Goal: Information Seeking & Learning: Learn about a topic

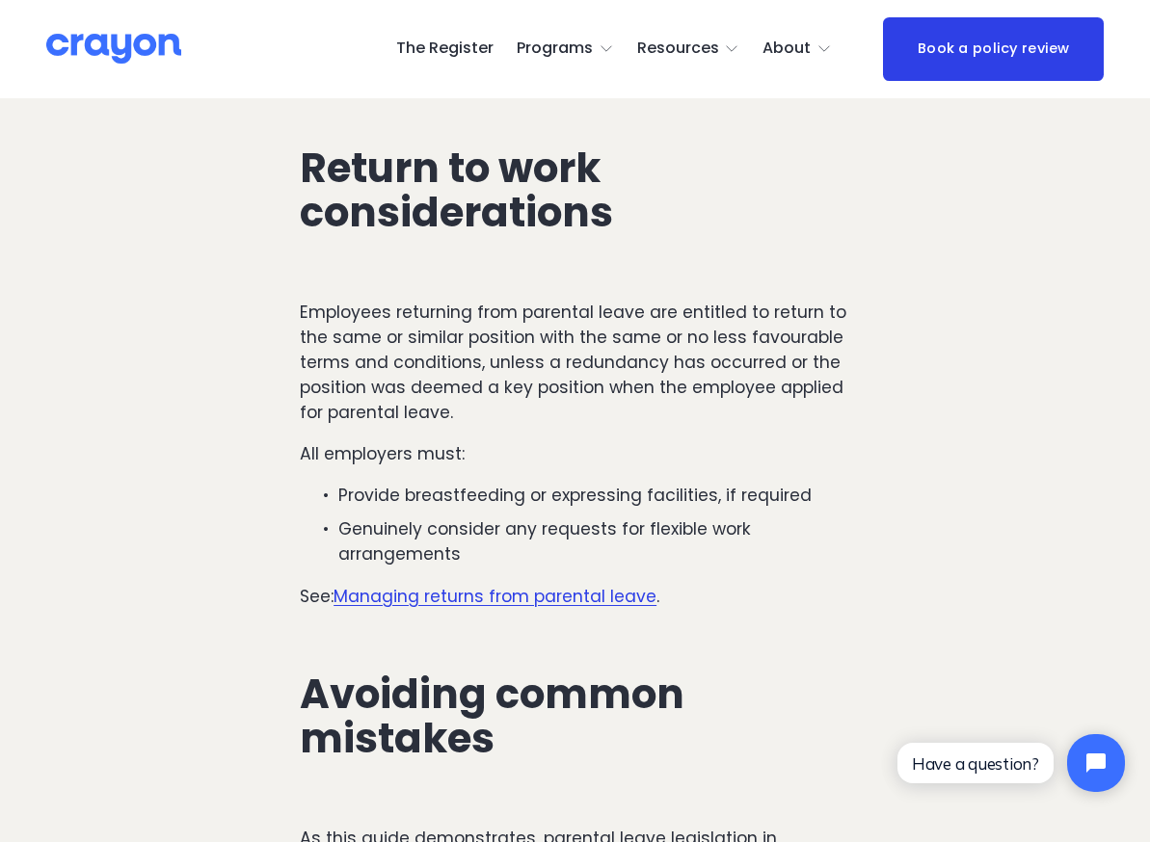
scroll to position [7191, 0]
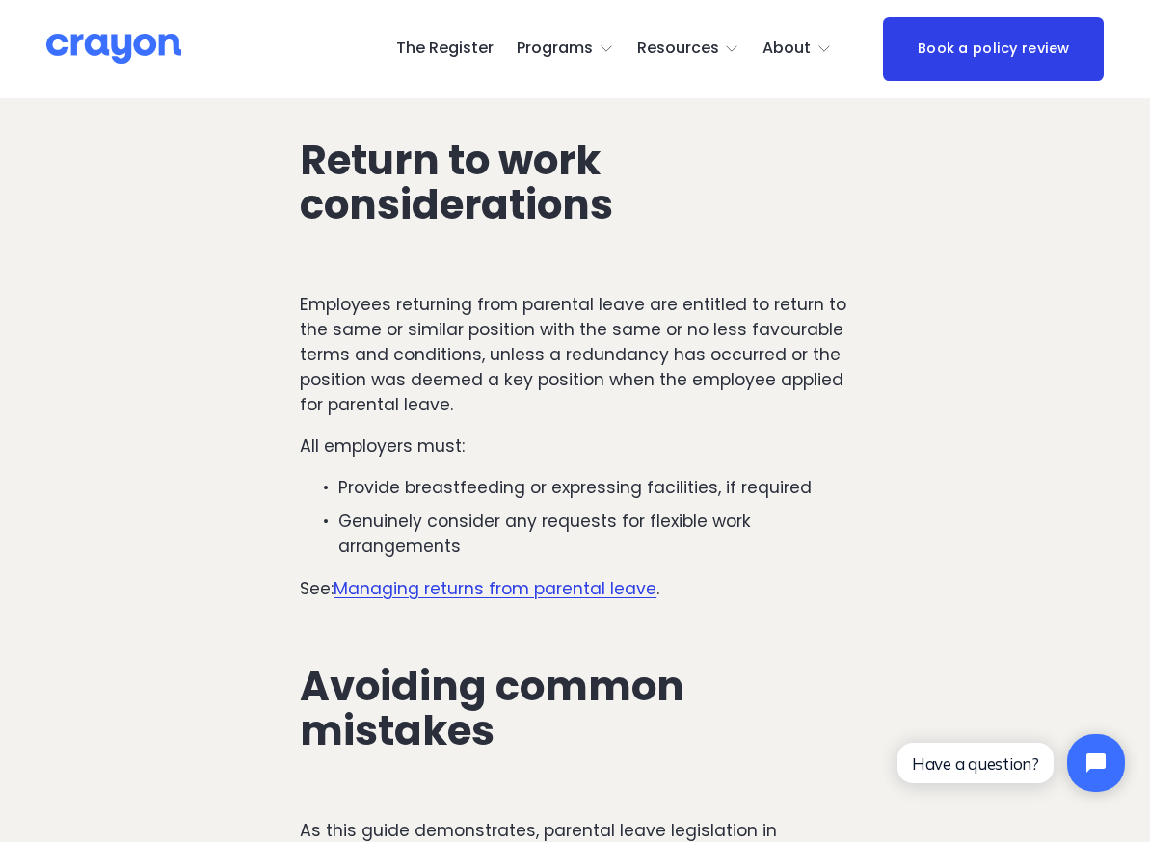
click at [603, 475] on p "Provide breastfeeding or expressing facilities, if required" at bounding box center [594, 487] width 512 height 25
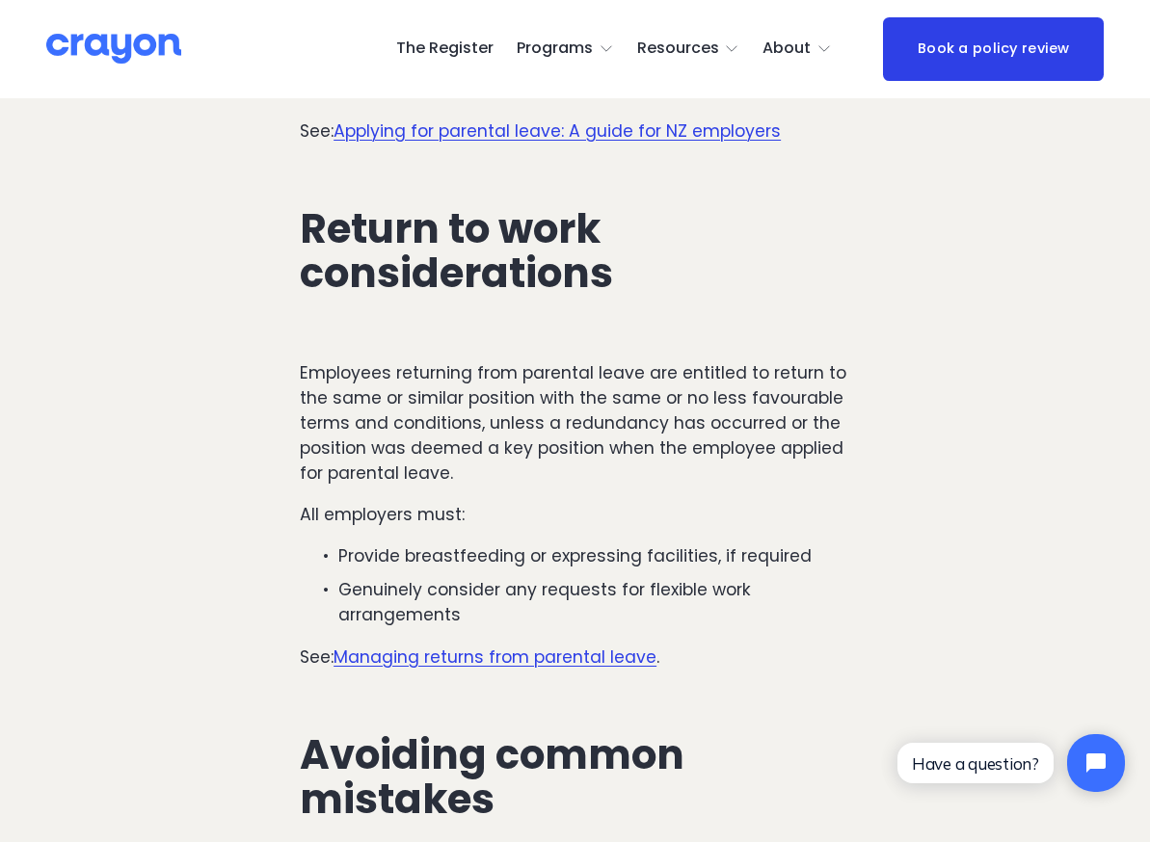
scroll to position [7119, 0]
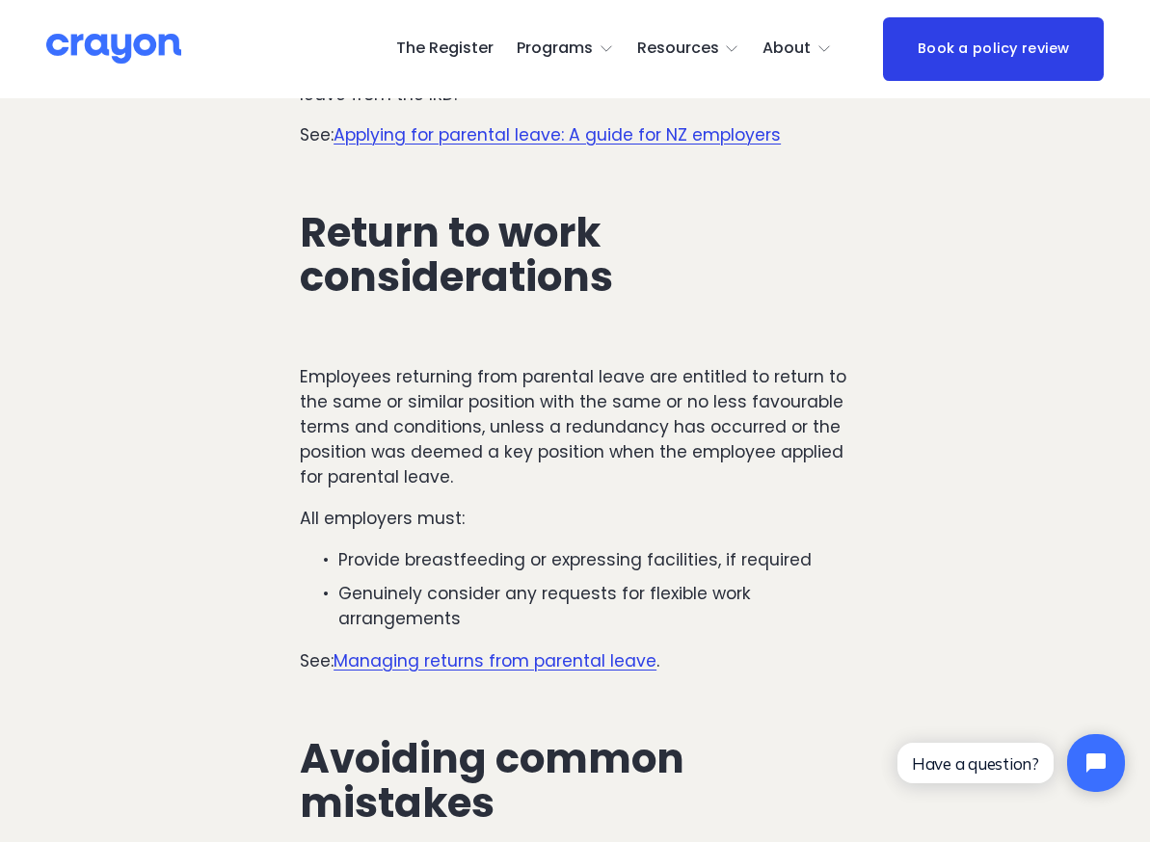
click at [490, 506] on p "All employers must:" at bounding box center [575, 518] width 550 height 25
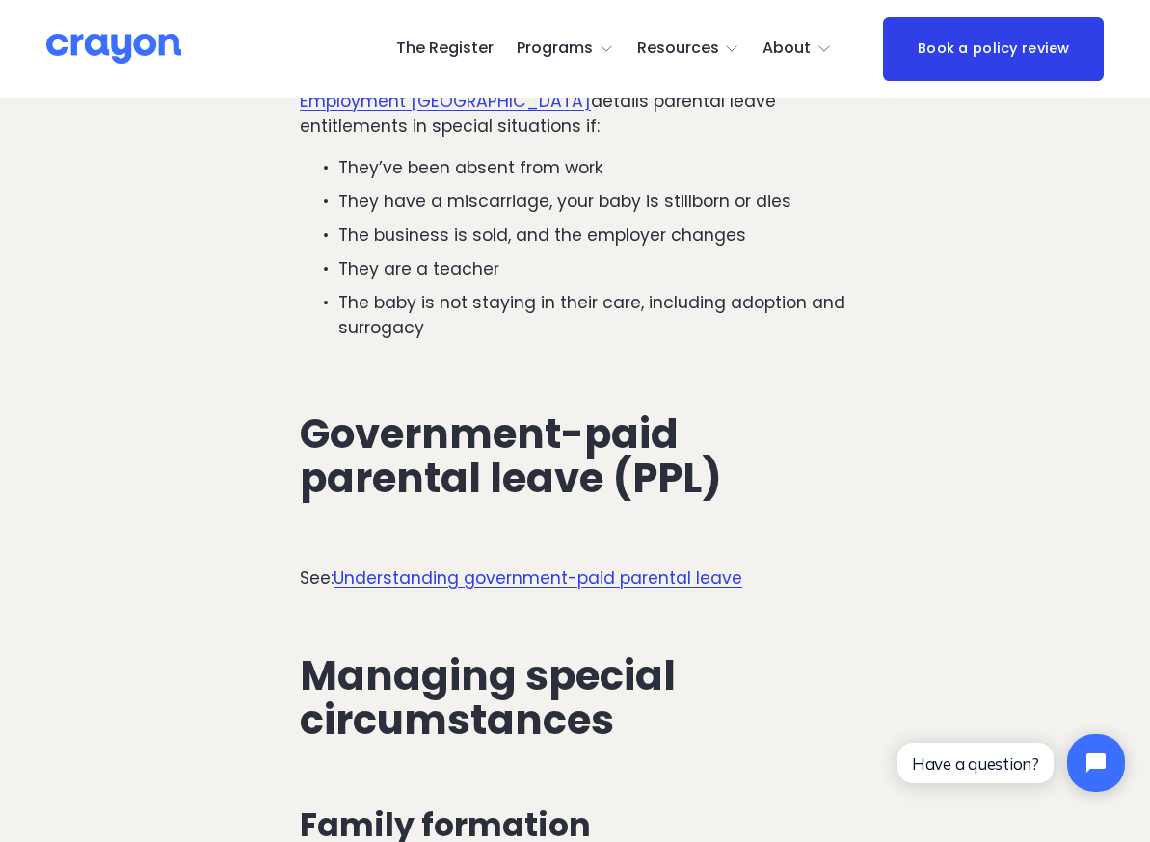
scroll to position [5119, 0]
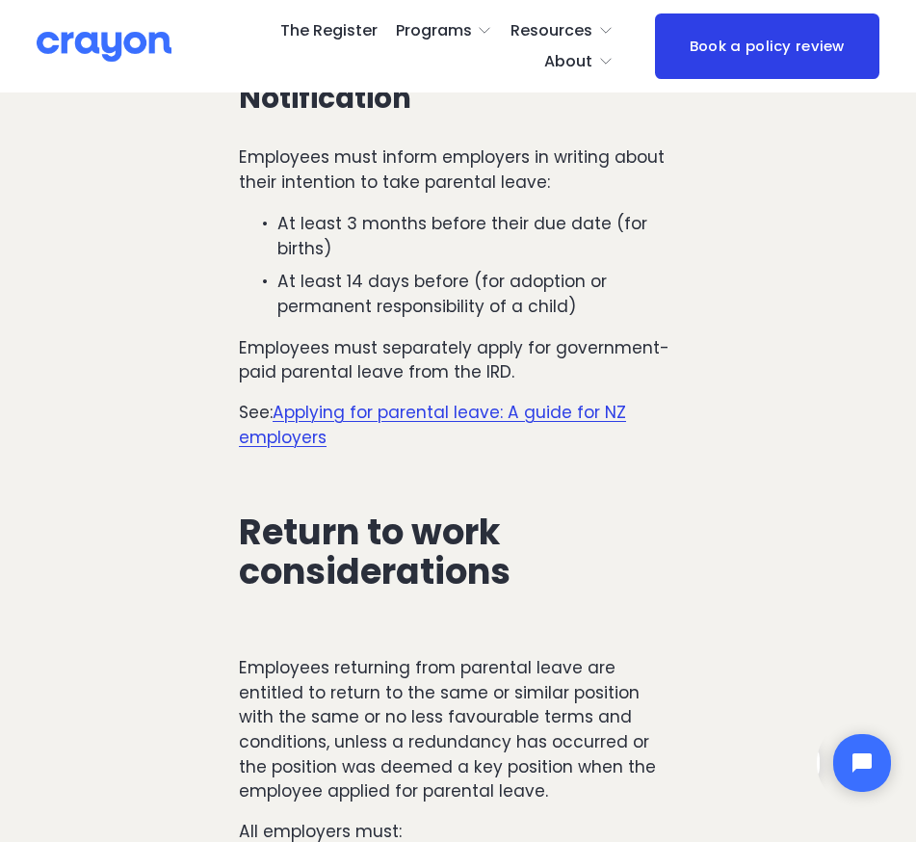
click at [413, 656] on p "Employees returning from parental leave are entitled to return to the same or s…" at bounding box center [458, 730] width 438 height 148
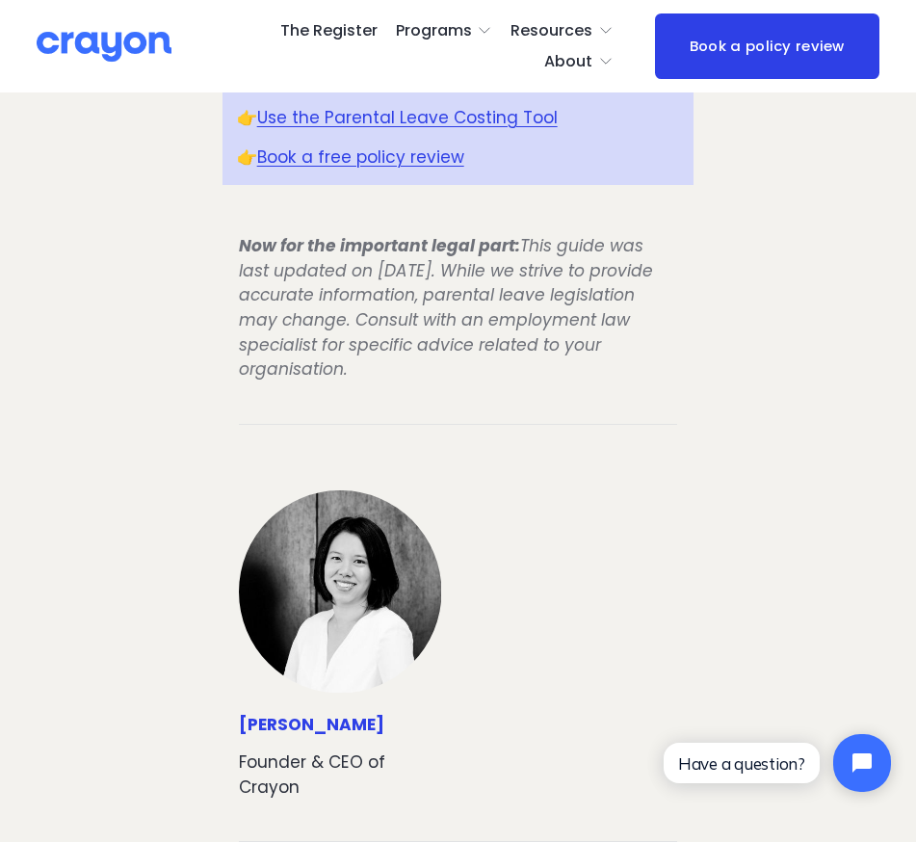
scroll to position [6449, 0]
